Goal: Information Seeking & Learning: Learn about a topic

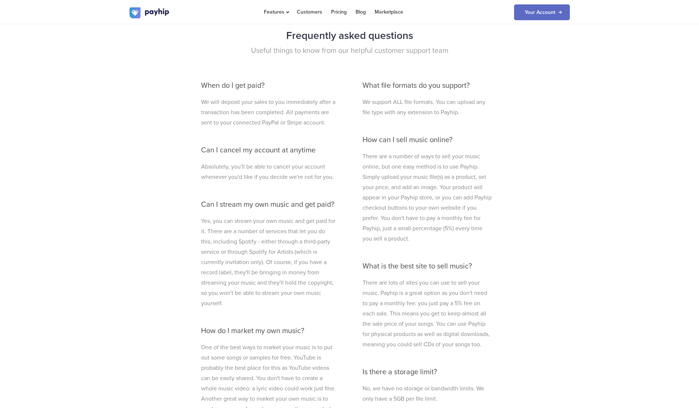
scroll to position [1825, 0]
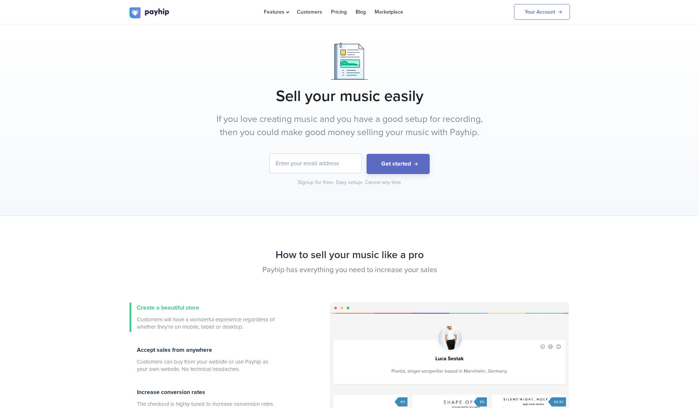
click at [546, 102] on h1 "Sell your music easily" at bounding box center [350, 96] width 440 height 18
